Goal: Task Accomplishment & Management: Complete application form

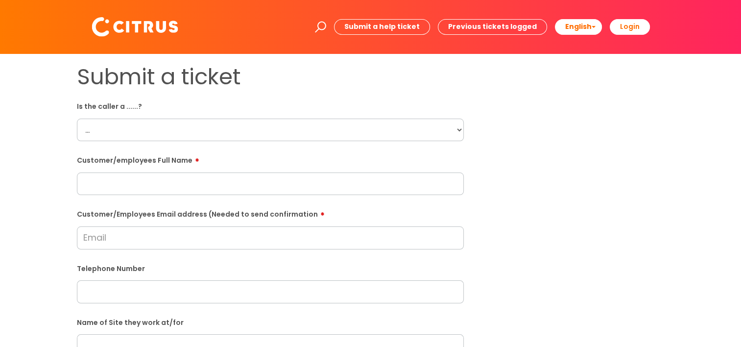
click at [131, 180] on input "text" at bounding box center [270, 183] width 387 height 23
paste input "Rose Davies"
type input "Rose Davies"
click at [136, 131] on select "... Citrus Customer Citrus Employee Contractor Supplier" at bounding box center [270, 130] width 387 height 23
select select "Citrus Employee"
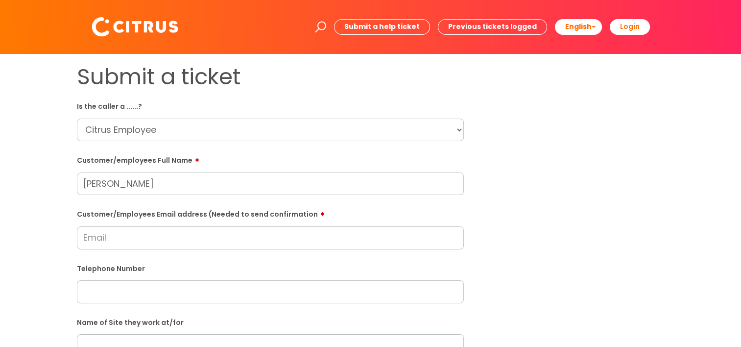
click at [77, 119] on select "... Citrus Customer Citrus Employee Contractor Supplier" at bounding box center [270, 130] width 387 height 23
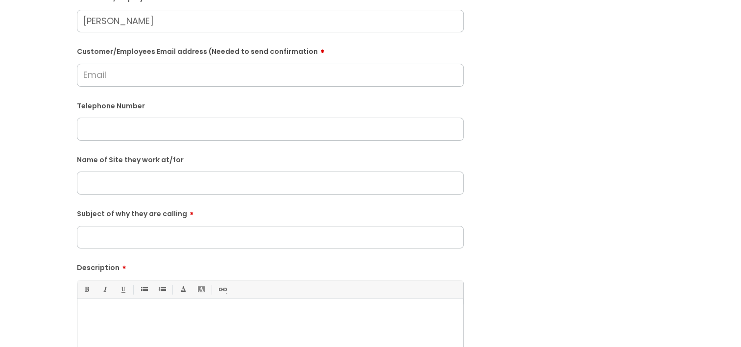
scroll to position [196, 0]
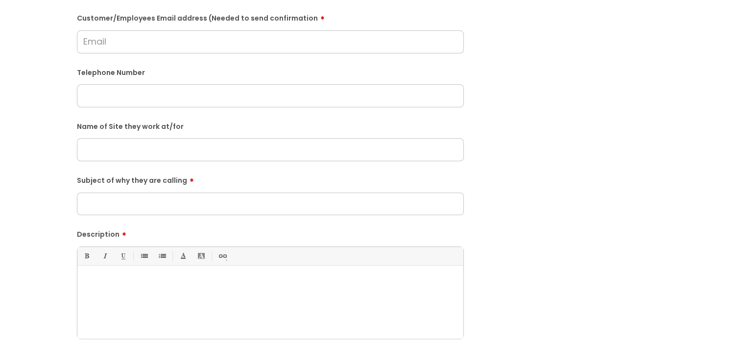
click at [197, 206] on input "Subject of why they are calling" at bounding box center [270, 204] width 387 height 23
paste input "Arc Centre, Basingstoke"
click at [187, 203] on input "Arc Centre, Basingstoke" at bounding box center [270, 204] width 387 height 23
type input "Arc Centre, Basingstoke"
click at [178, 147] on input "text" at bounding box center [270, 149] width 387 height 23
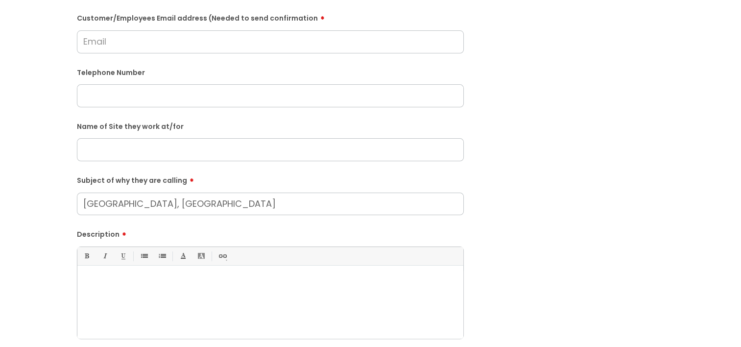
paste input "Arc Centre, Basingstoke"
type input "Arc Centre, Basingstoke"
drag, startPoint x: 196, startPoint y: 203, endPoint x: 44, endPoint y: 201, distance: 152.8
click at [44, 202] on div "Submit a ticket Is the caller a ......? ... Citrus Customer Citrus Employee Con…" at bounding box center [371, 150] width 722 height 564
type input "Missed call from Amy"
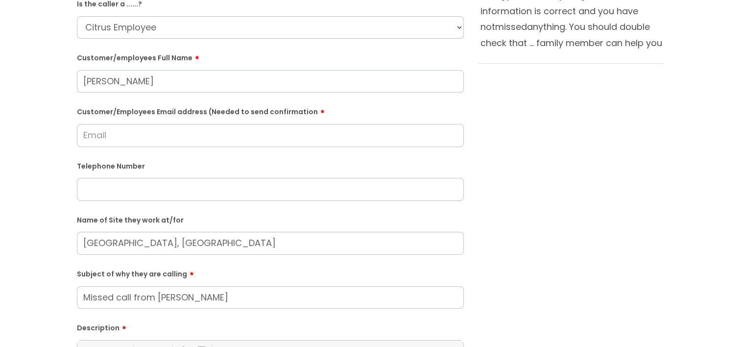
scroll to position [98, 0]
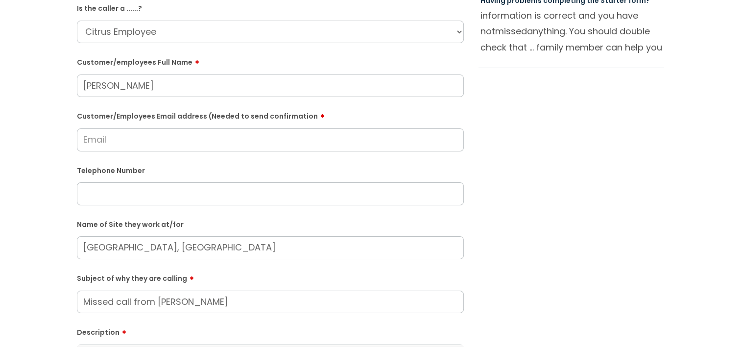
click at [109, 140] on input "Customer/Employees Email address (Needed to send confirmation" at bounding box center [270, 139] width 387 height 23
paste input "rosedavies19952018@outlook.com"
type input "rosedavies19952018@outlook.com"
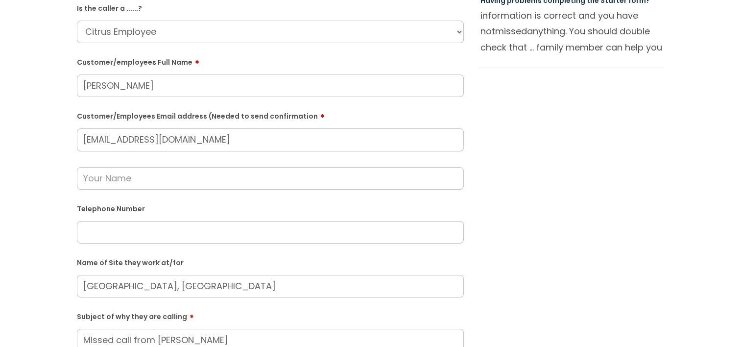
click at [170, 225] on input "text" at bounding box center [270, 232] width 387 height 23
paste input "07925 609658"
type input "07925 609658"
click at [139, 183] on input "text" at bounding box center [270, 178] width 387 height 23
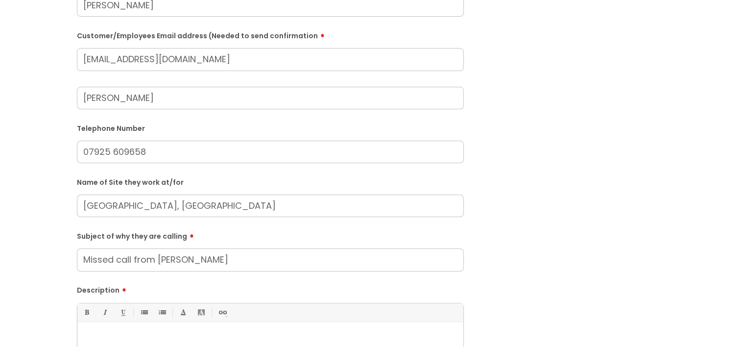
scroll to position [245, 0]
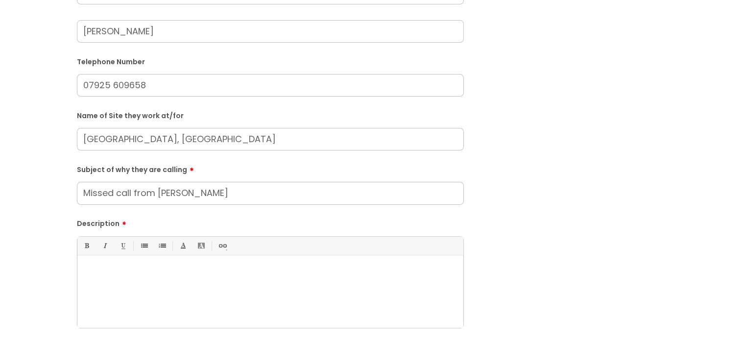
type input "Laura"
click at [134, 277] on div at bounding box center [270, 294] width 386 height 68
drag, startPoint x: 209, startPoint y: 272, endPoint x: 103, endPoint y: 271, distance: 105.8
click at [103, 271] on p "She is returning a missed call from Amy, she asked for a call back today." at bounding box center [270, 271] width 371 height 9
copy p "returning a missed call from Amy"
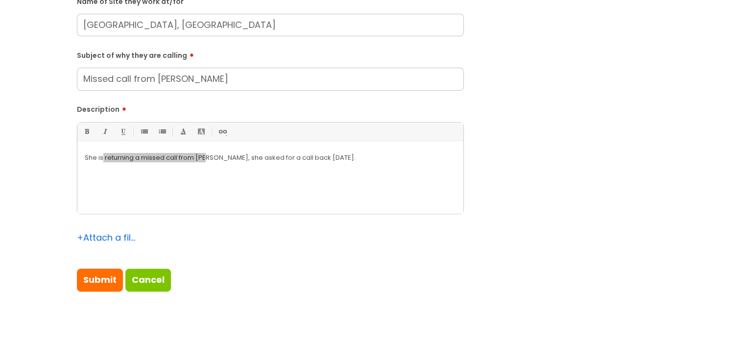
scroll to position [441, 0]
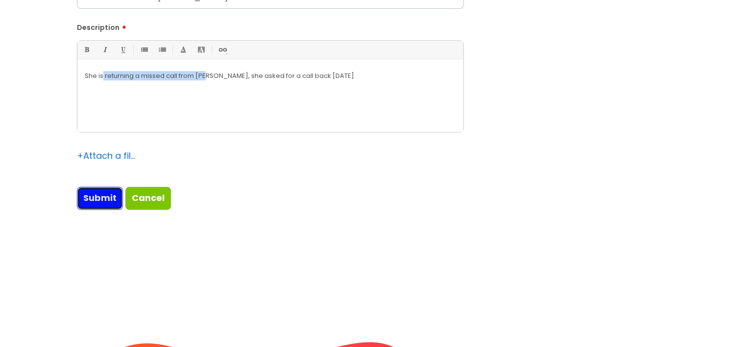
click at [96, 192] on input "Submit" at bounding box center [100, 198] width 46 height 23
type input "Please Wait..."
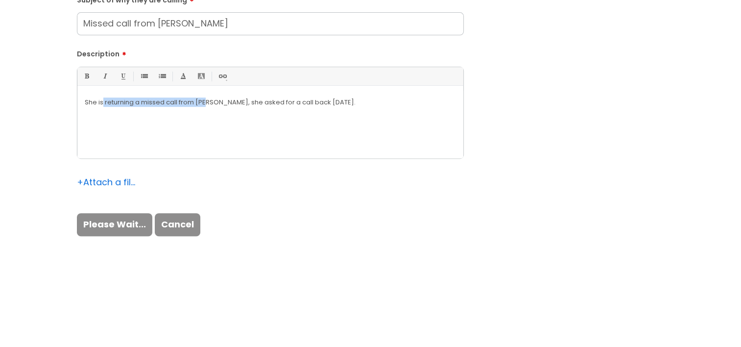
scroll to position [343, 0]
